Goal: Information Seeking & Learning: Learn about a topic

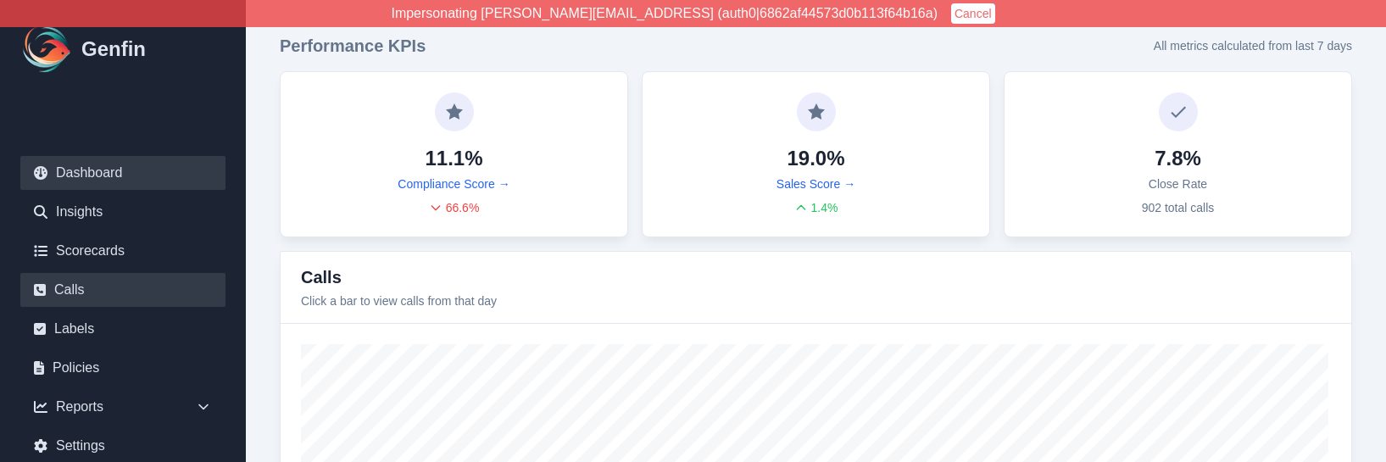
click at [86, 291] on link "Calls" at bounding box center [122, 290] width 205 height 34
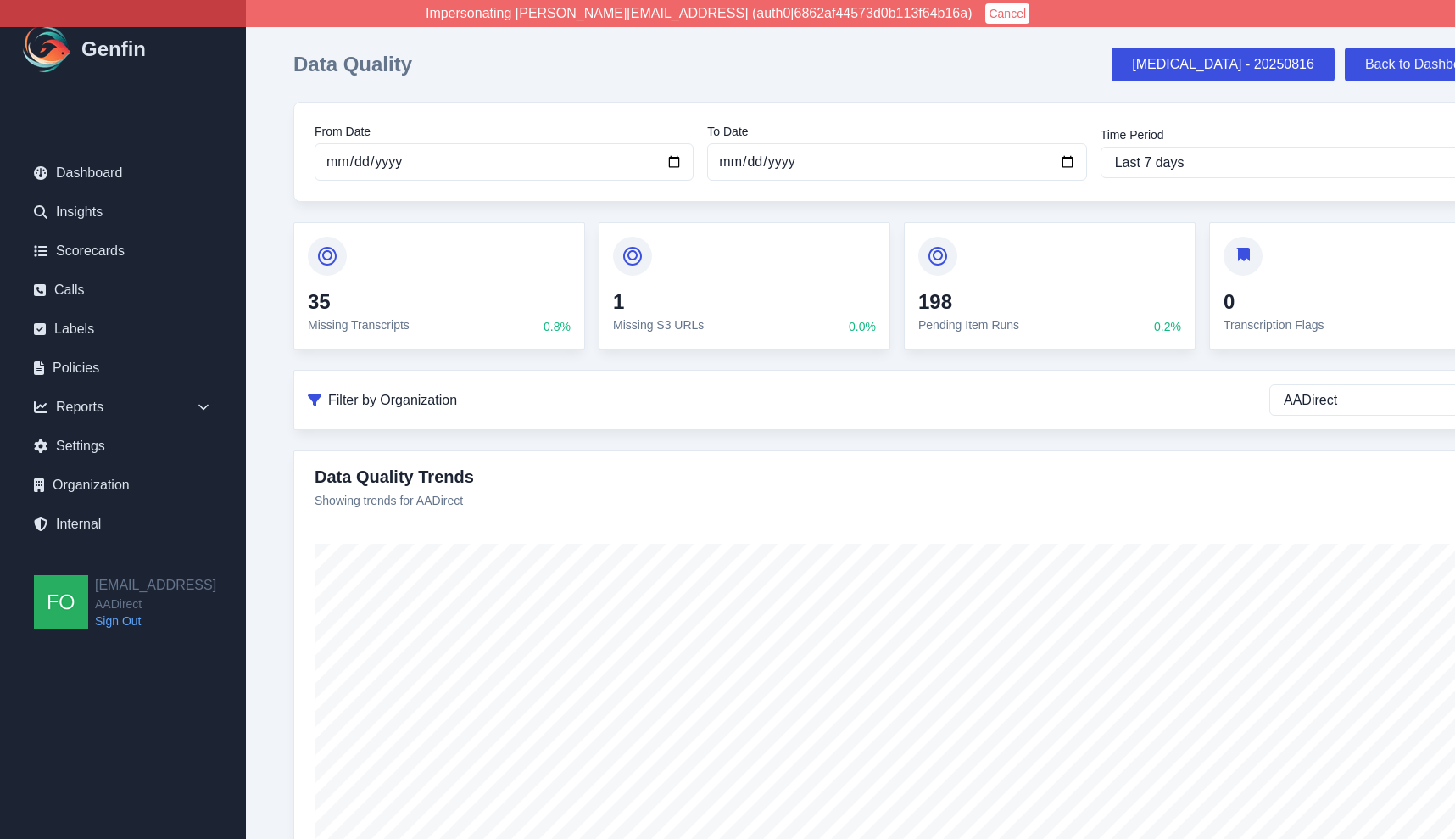
select select "AADirect"
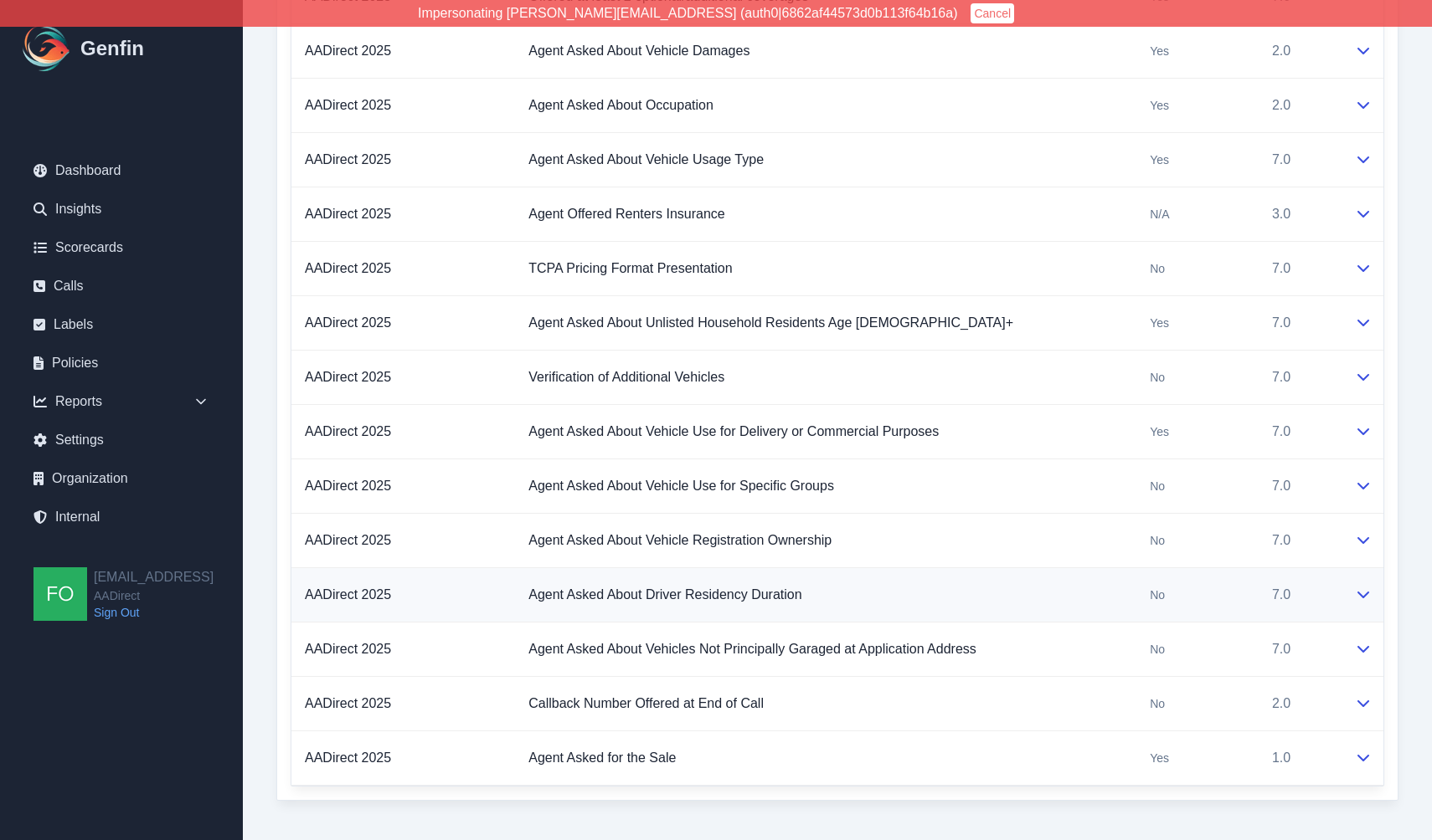
scroll to position [4209, 0]
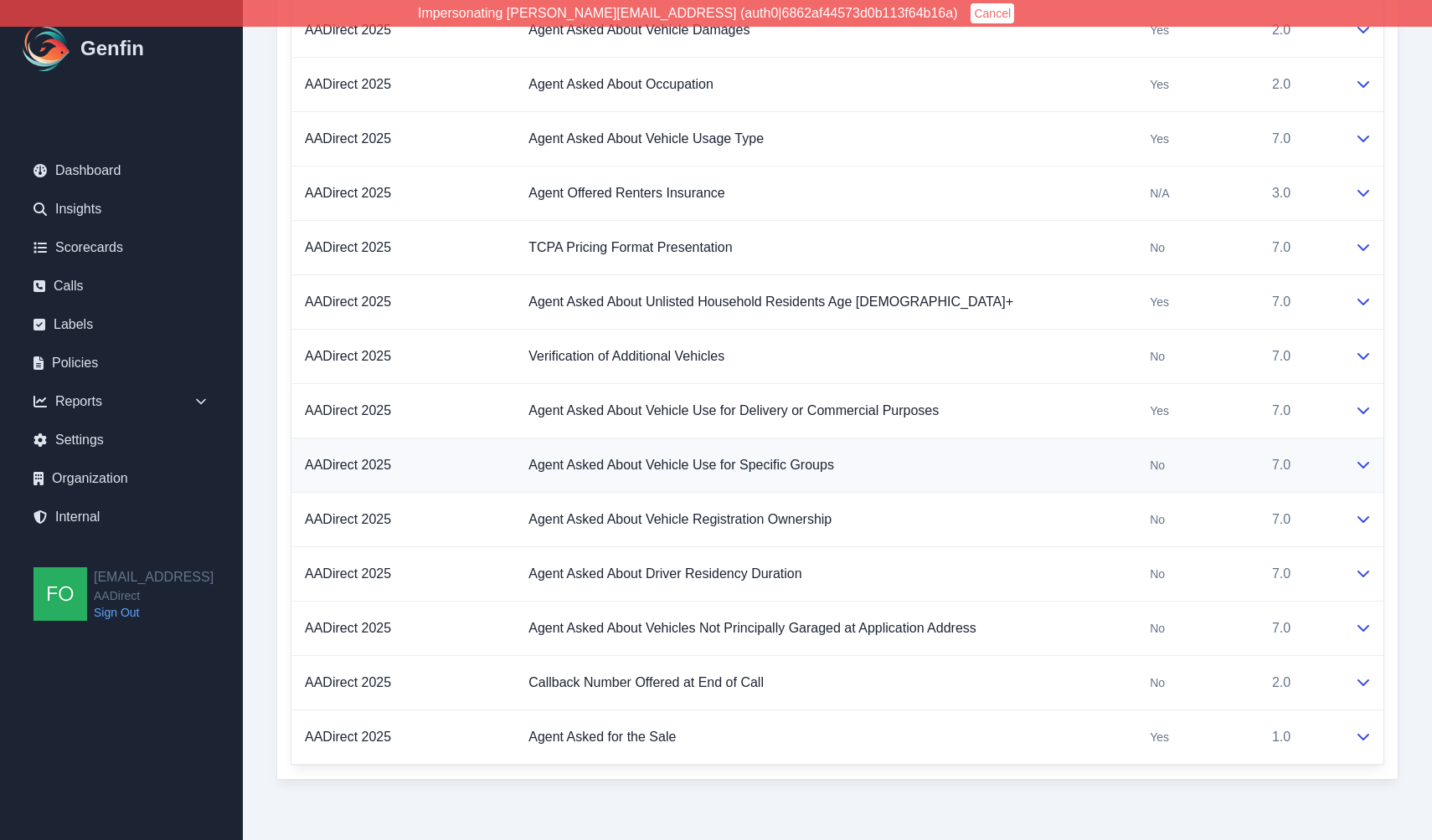
click at [1367, 471] on icon at bounding box center [1364, 465] width 14 height 14
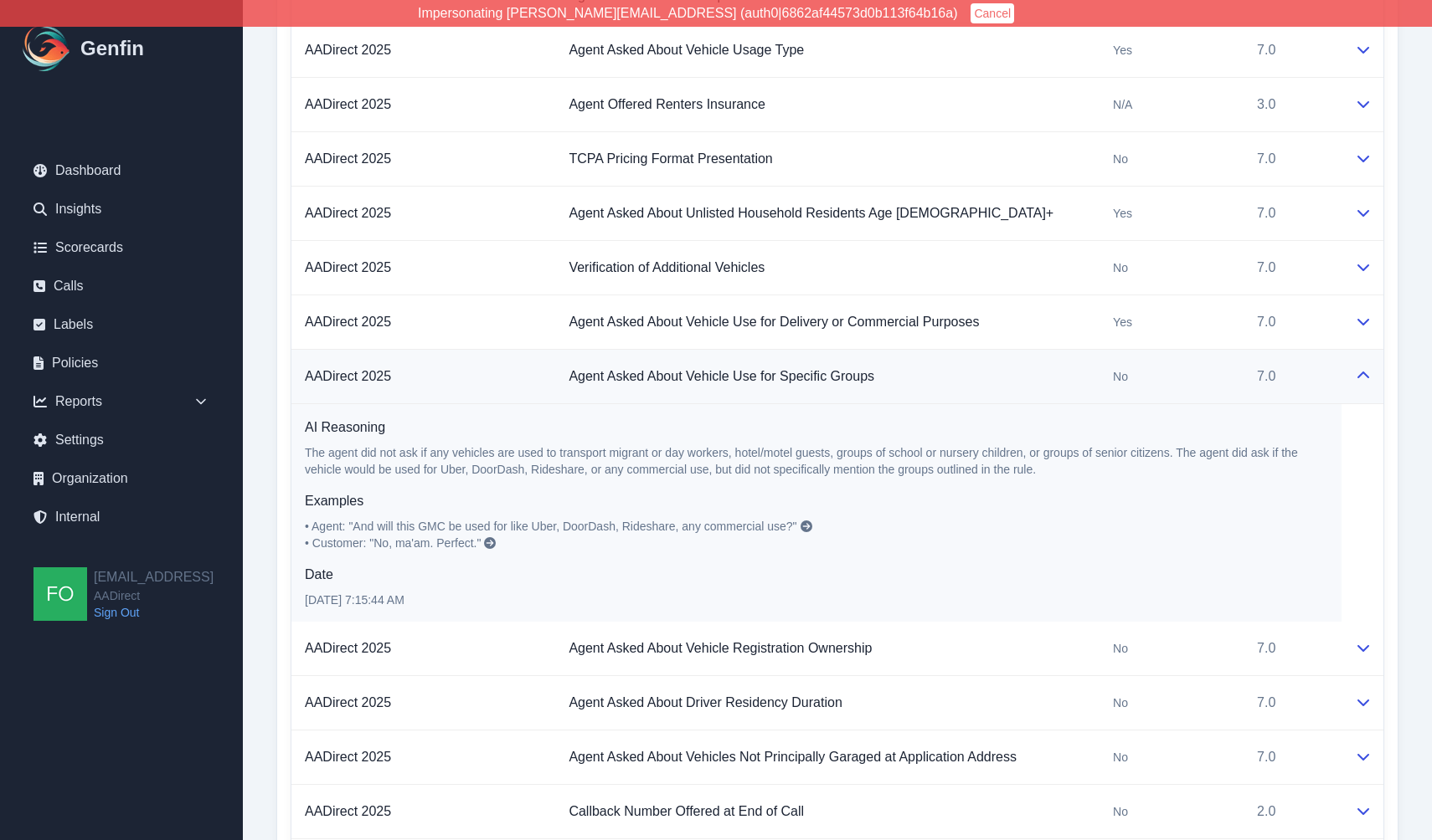
scroll to position [4356, 0]
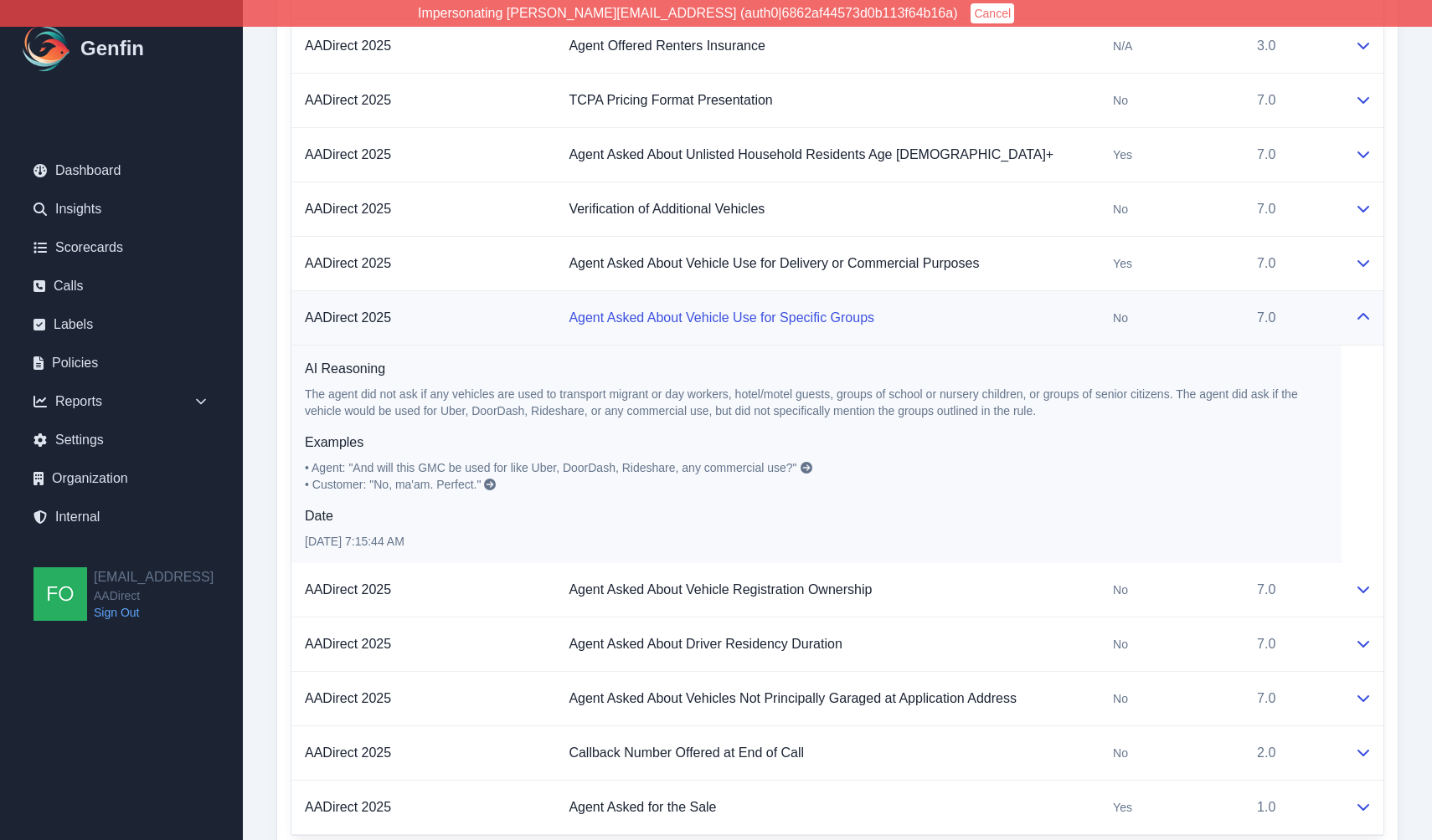
click at [660, 316] on link "Agent Asked About Vehicle Use for Specific Groups" at bounding box center [722, 318] width 306 height 14
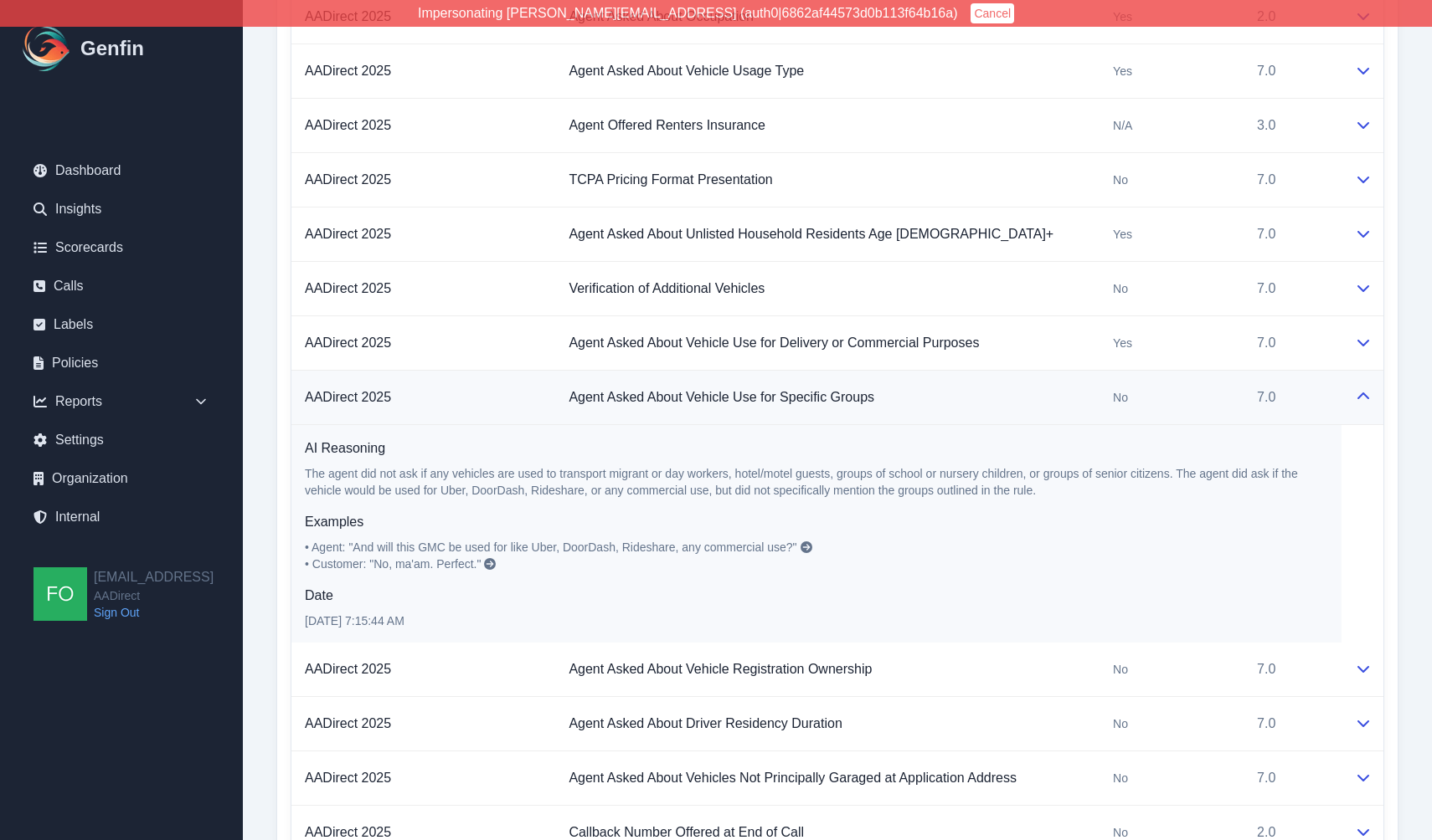
scroll to position [4267, 0]
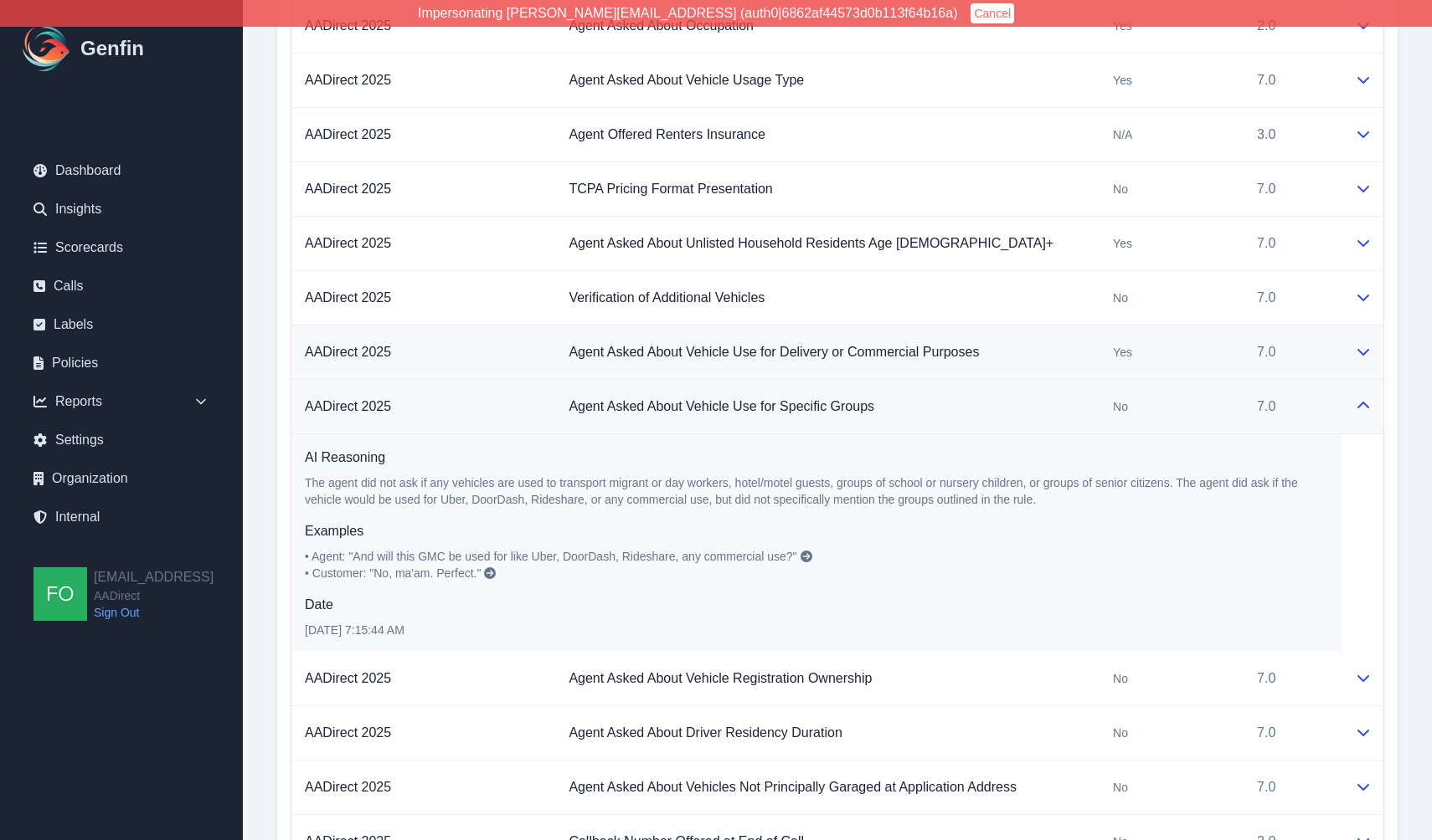
click at [1066, 358] on td "Agent Asked About Vehicle Use for Delivery or Commercial Purposes" at bounding box center [827, 352] width 544 height 54
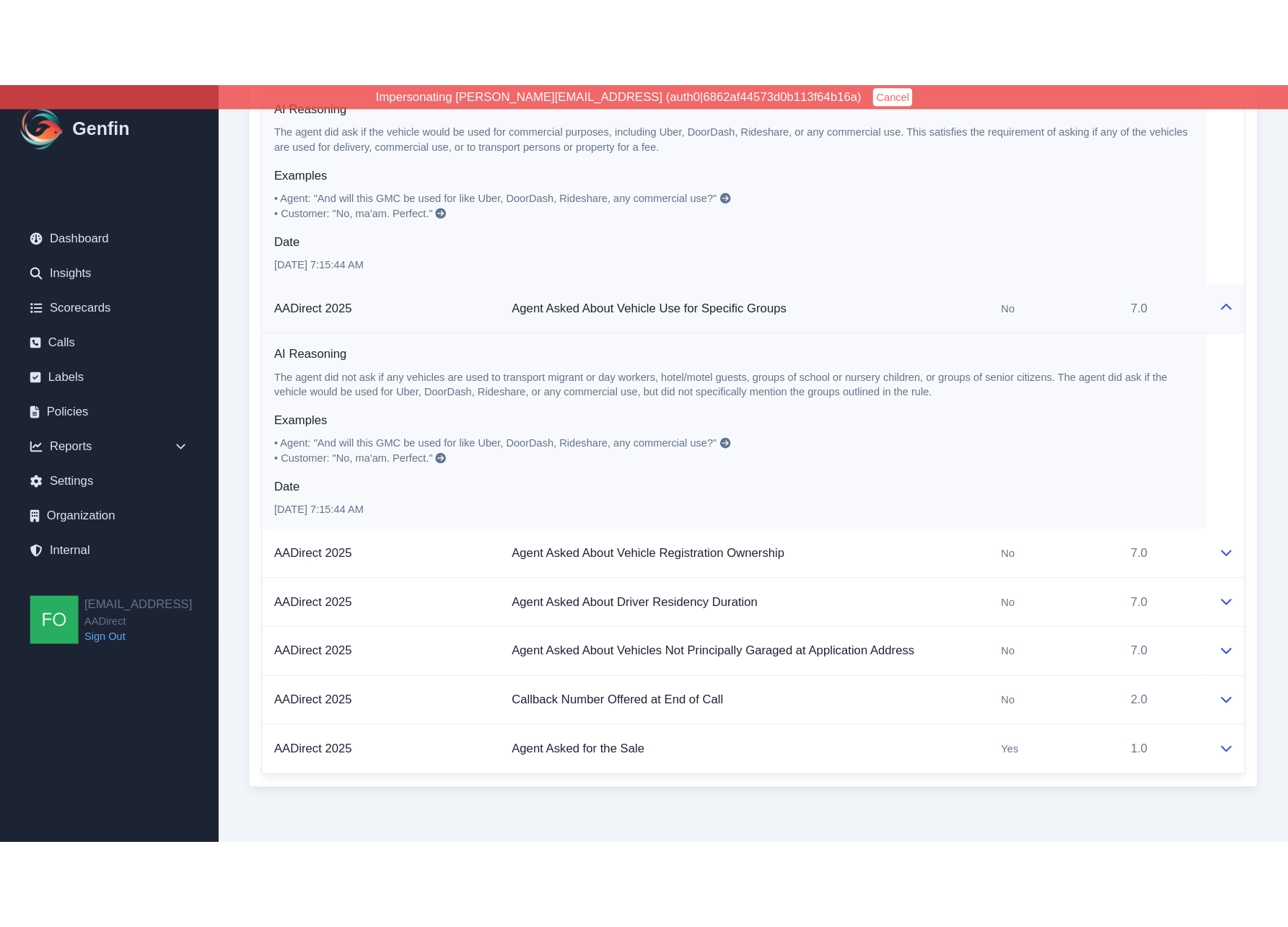
scroll to position [3798, 0]
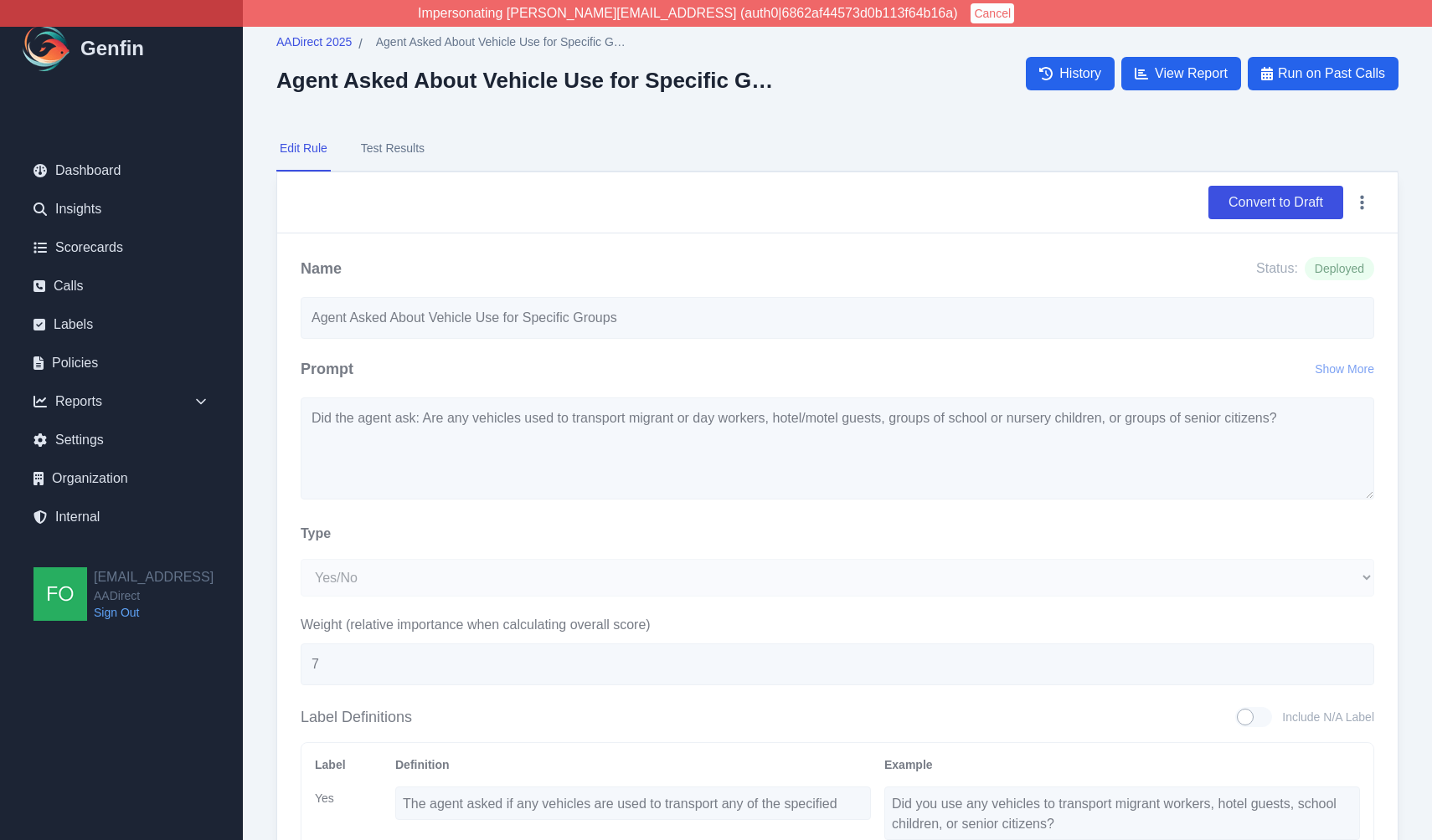
select select "Yes/No"
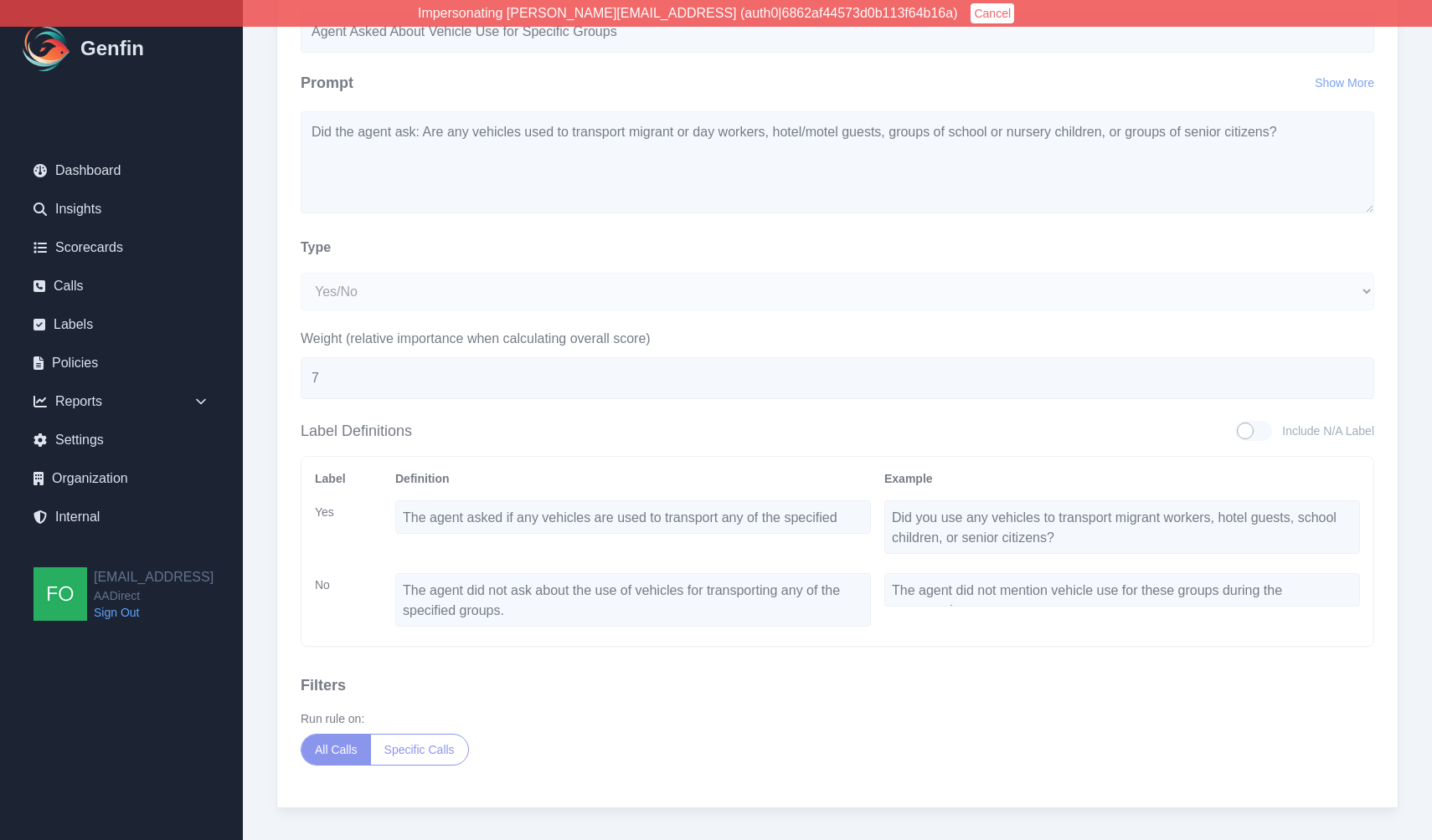
scroll to position [322, 0]
